Goal: Complete application form

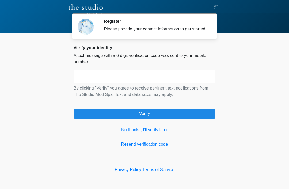
click at [154, 133] on link "No thanks, I'll verify later" at bounding box center [145, 130] width 142 height 6
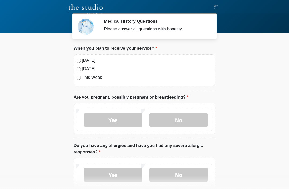
click at [87, 63] on label "[DATE]" at bounding box center [147, 60] width 131 height 6
click at [188, 120] on label "No" at bounding box center [179, 120] width 59 height 13
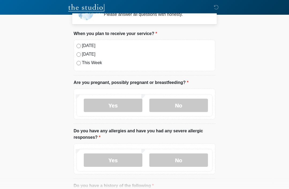
scroll to position [29, 0]
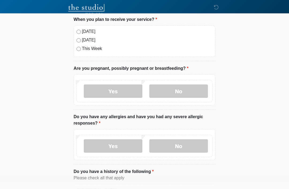
click at [192, 144] on label "No" at bounding box center [179, 146] width 59 height 13
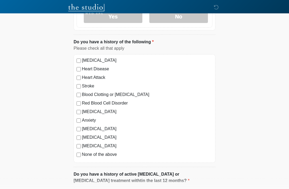
scroll to position [160, 0]
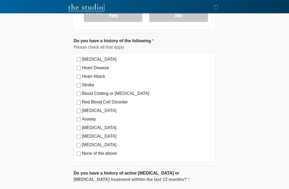
click at [118, 155] on label "None of the above" at bounding box center [147, 154] width 131 height 6
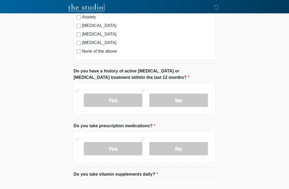
click at [190, 99] on label "No" at bounding box center [179, 100] width 59 height 13
click at [172, 154] on label "No" at bounding box center [179, 148] width 59 height 13
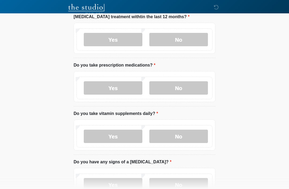
click at [174, 141] on label "No" at bounding box center [179, 136] width 59 height 13
click at [168, 186] on label "No" at bounding box center [179, 184] width 59 height 13
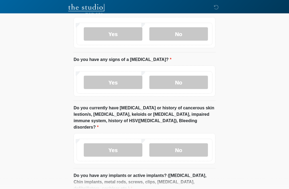
click at [174, 148] on label "No" at bounding box center [179, 150] width 59 height 13
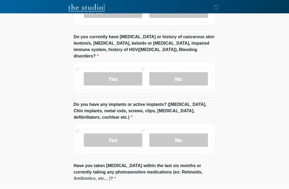
click at [178, 136] on label "No" at bounding box center [179, 140] width 59 height 13
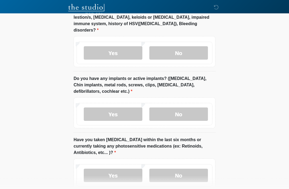
click at [176, 169] on label "No" at bounding box center [179, 175] width 59 height 13
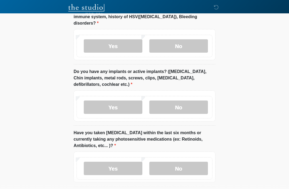
scroll to position [546, 0]
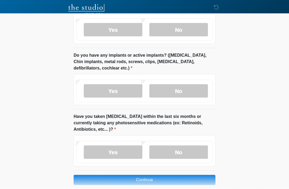
click at [141, 175] on button "Continue" at bounding box center [145, 180] width 142 height 10
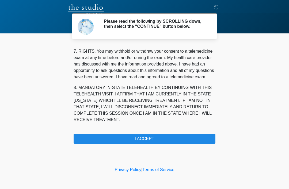
scroll to position [235, 0]
click at [160, 142] on button "I ACCEPT" at bounding box center [145, 139] width 142 height 10
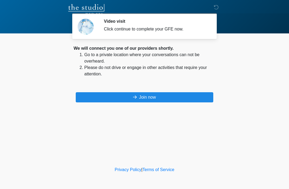
click at [155, 95] on button "Join now" at bounding box center [145, 97] width 138 height 10
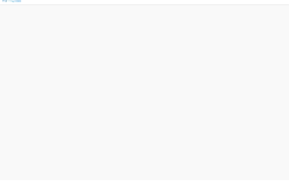
scroll to position [2, 0]
